Goal: Task Accomplishment & Management: Complete application form

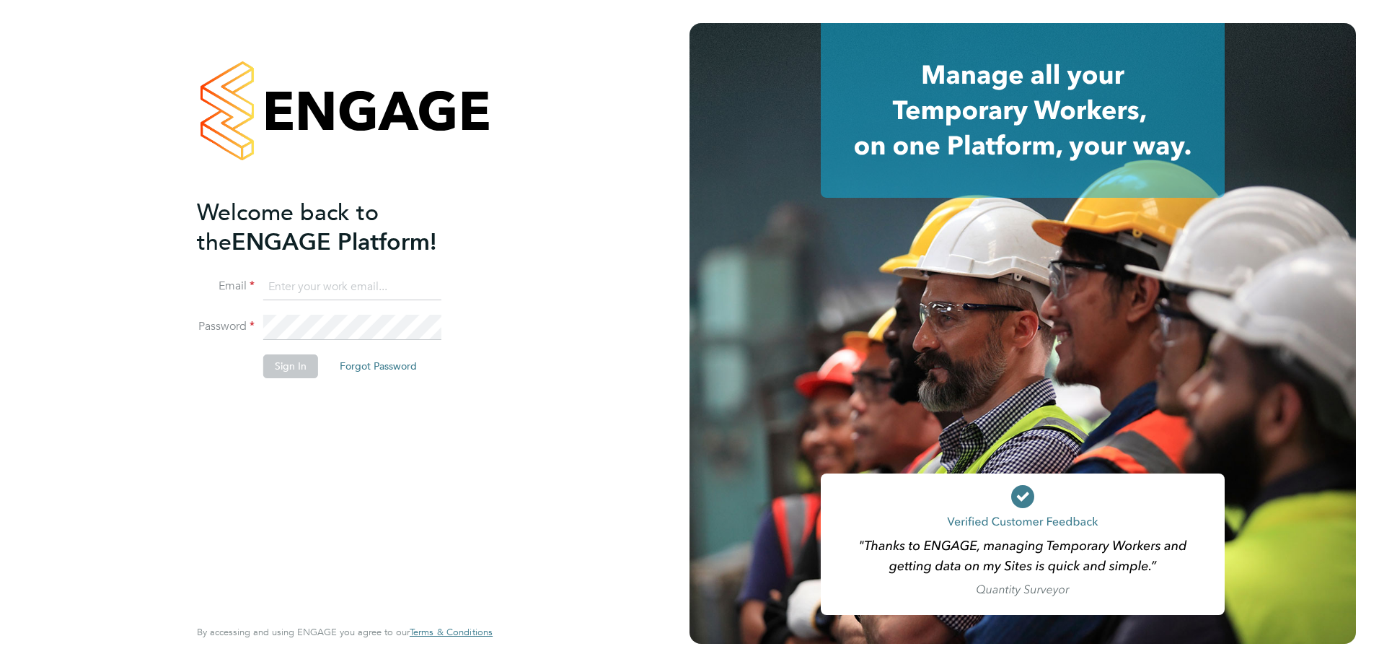
type input "[EMAIL_ADDRESS][PERSON_NAME][DOMAIN_NAME]"
click at [289, 372] on button "Sign In" at bounding box center [290, 365] width 55 height 23
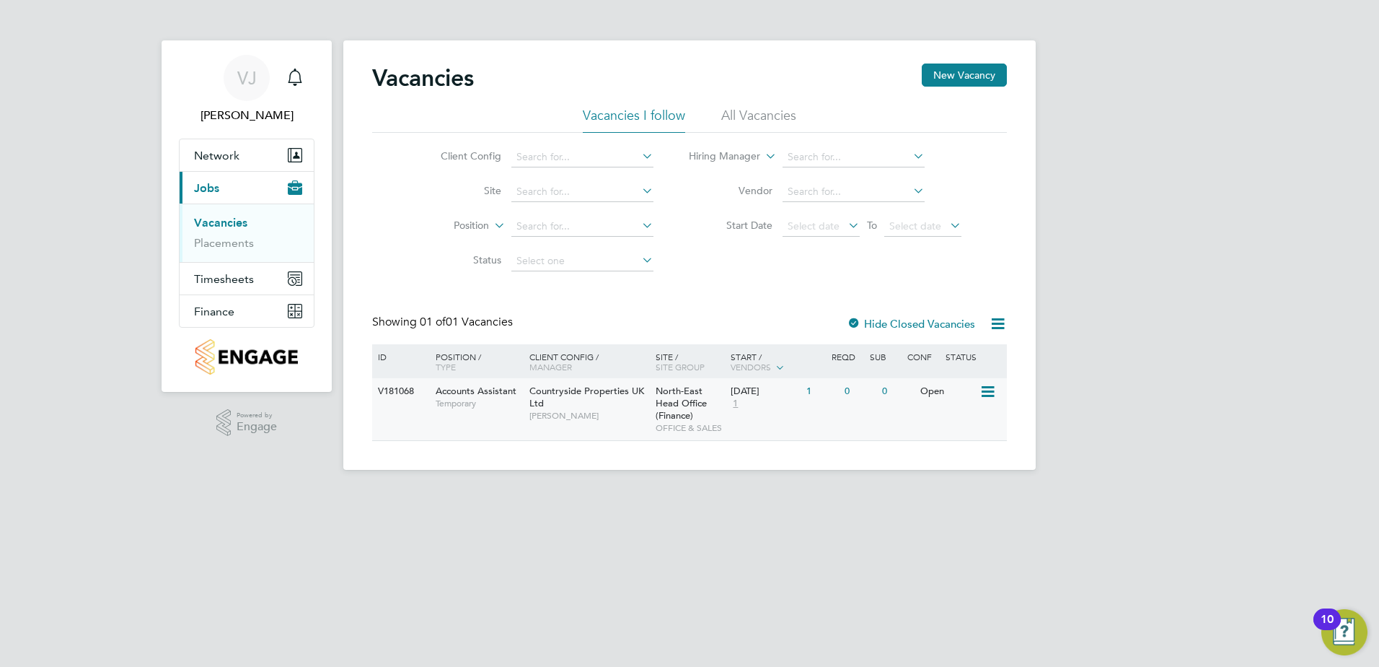
click at [581, 420] on span "Verity Johnston" at bounding box center [589, 416] width 119 height 12
